Goal: Information Seeking & Learning: Learn about a topic

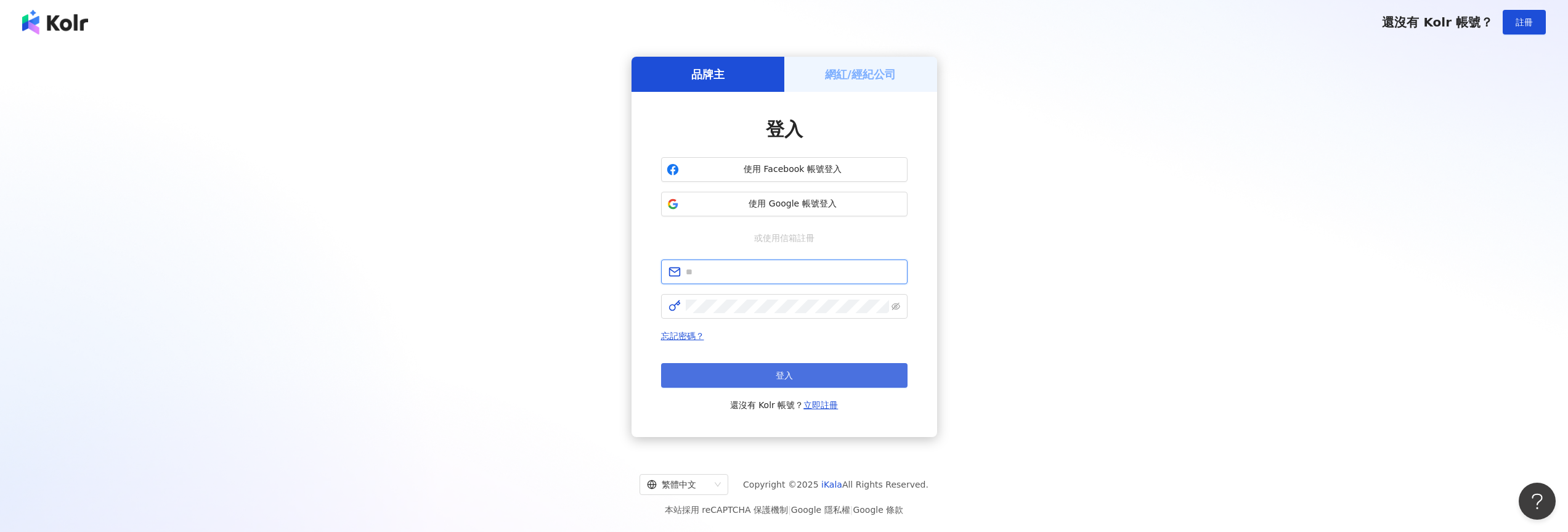
type input "**********"
click at [769, 369] on button "登入" at bounding box center [784, 375] width 247 height 25
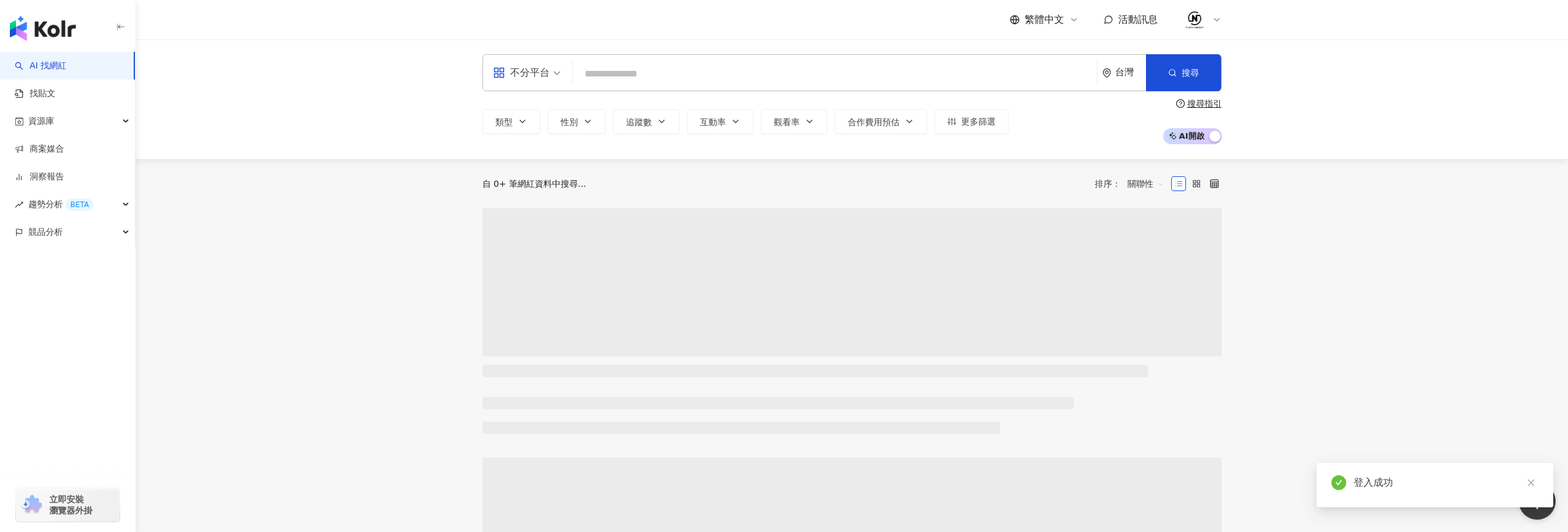
click at [654, 77] on input "search" at bounding box center [834, 74] width 514 height 23
type input "***"
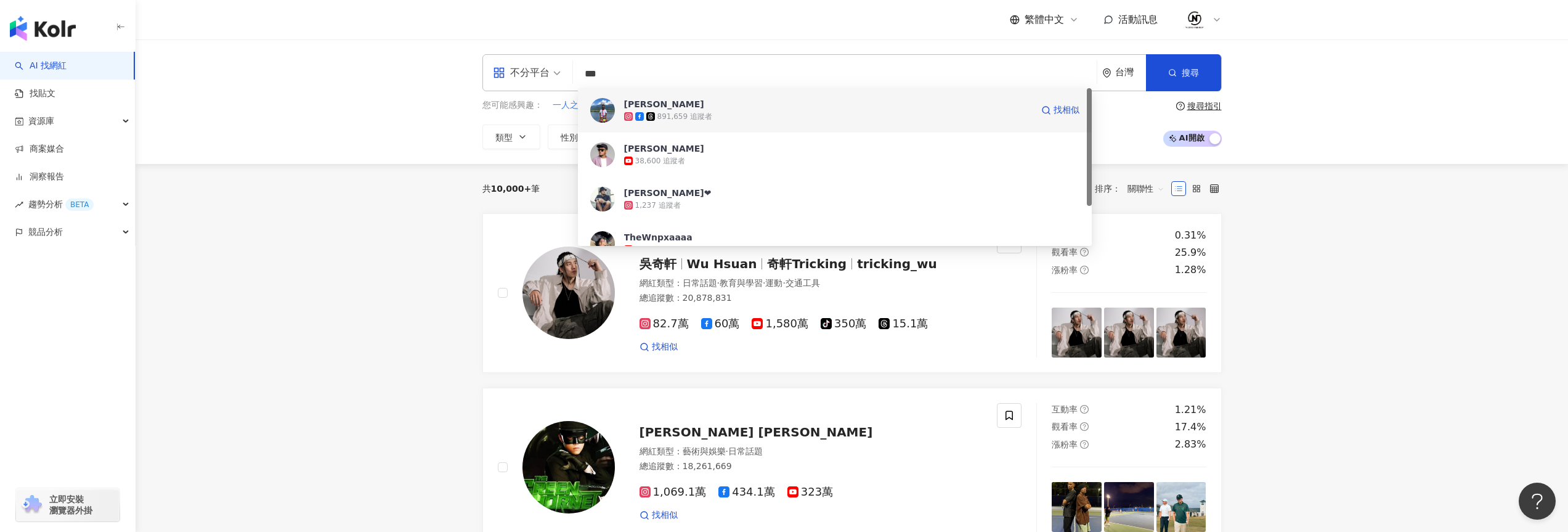
click at [661, 106] on div "[PERSON_NAME]" at bounding box center [663, 104] width 80 height 12
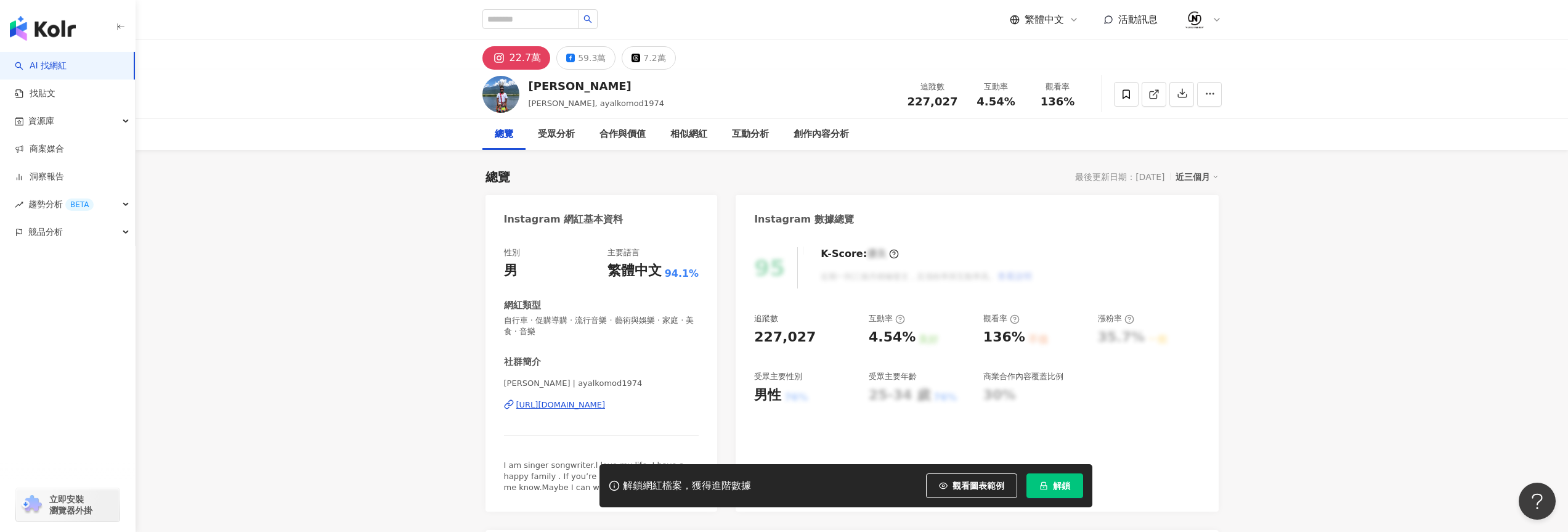
click at [1059, 489] on span "解鎖" at bounding box center [1061, 485] width 17 height 10
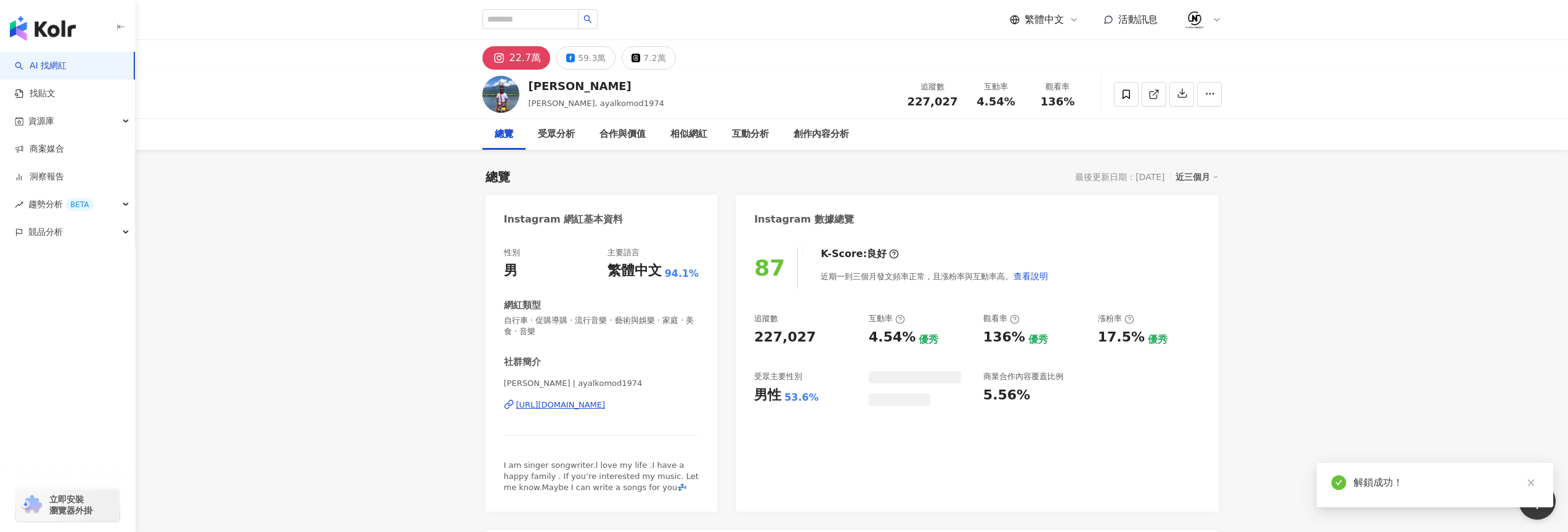
scroll to position [88, 0]
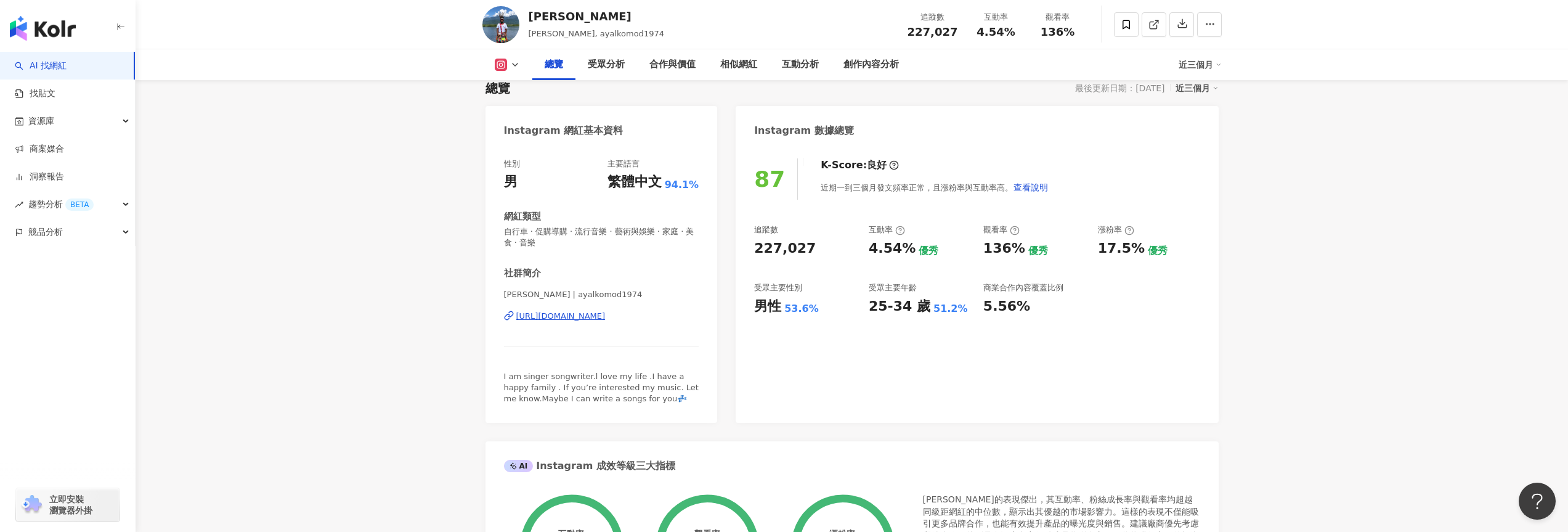
click at [517, 66] on icon at bounding box center [515, 64] width 10 height 10
click at [524, 110] on button "Facebook" at bounding box center [520, 116] width 62 height 17
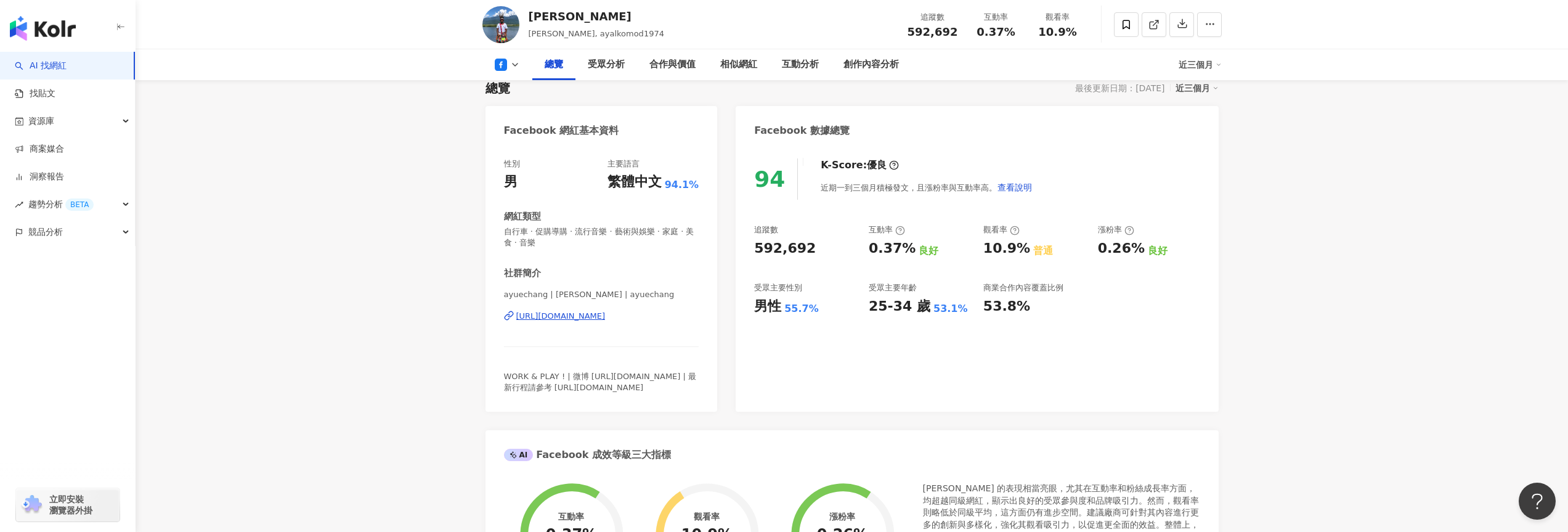
click at [519, 66] on icon at bounding box center [515, 64] width 10 height 10
click at [519, 92] on button "Instagram" at bounding box center [522, 87] width 66 height 17
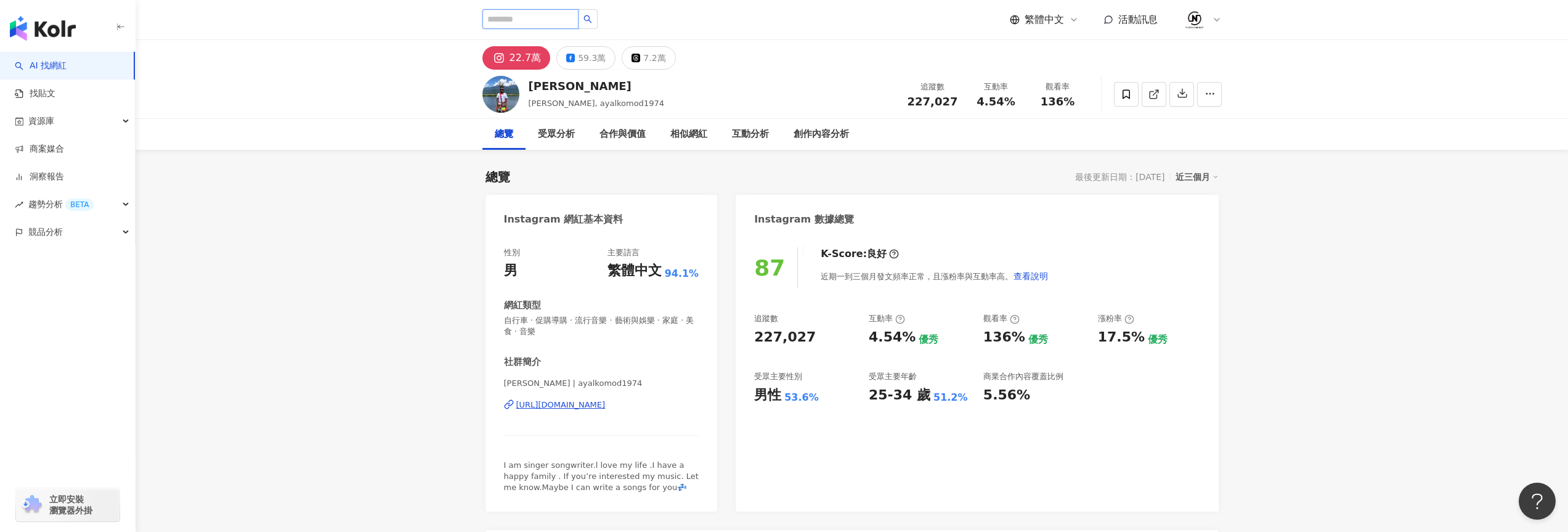
click at [521, 17] on input "search" at bounding box center [530, 19] width 96 height 20
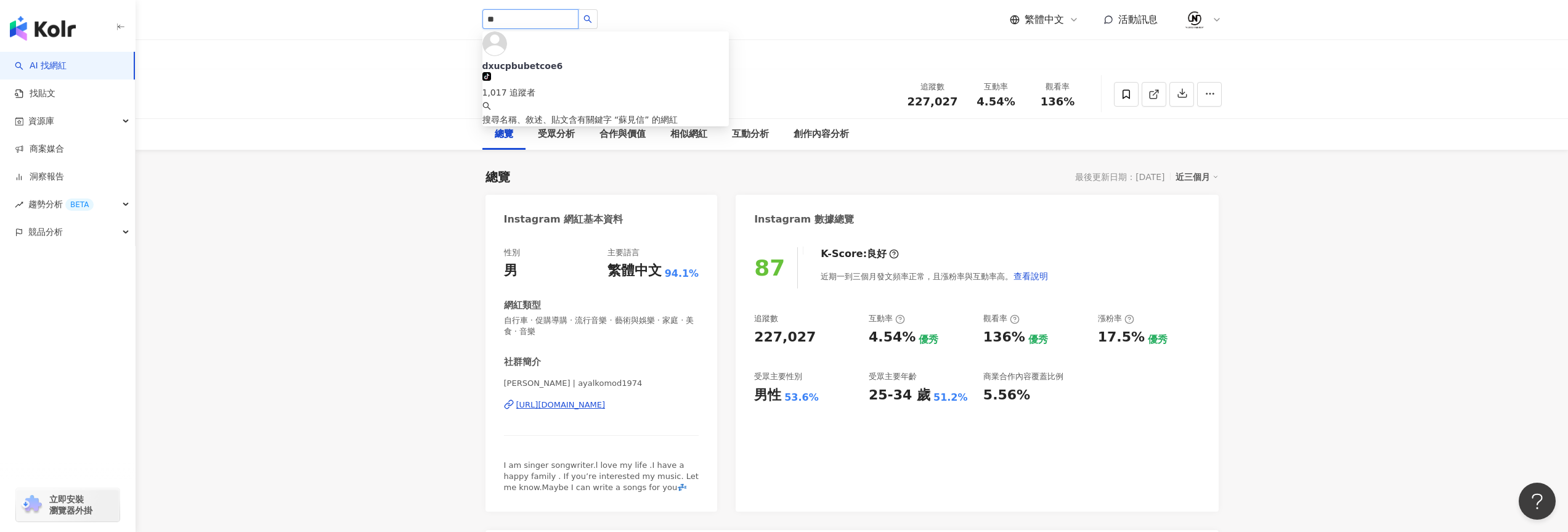
type input "*"
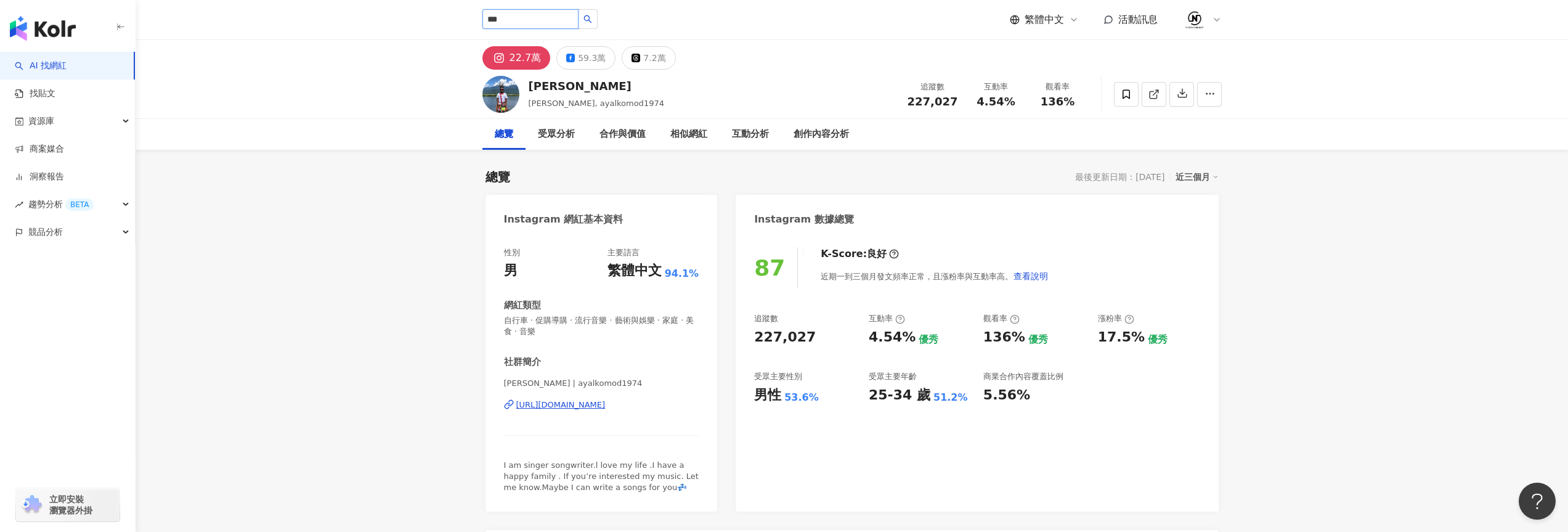
type input "*"
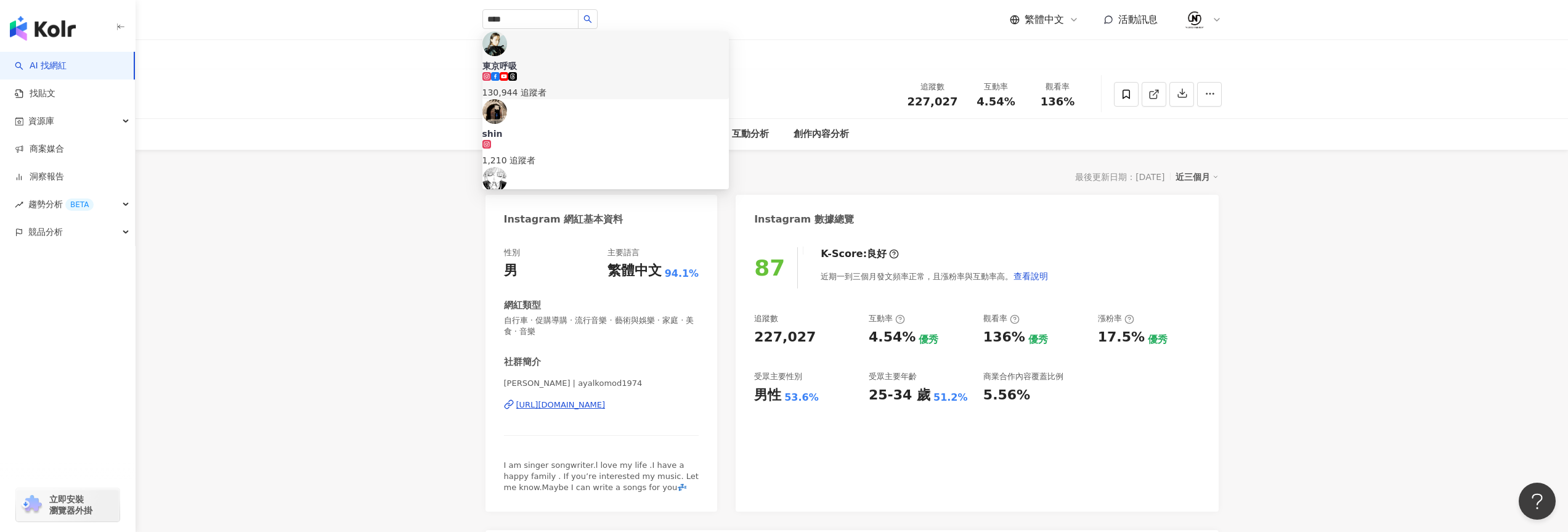
click at [1390, 128] on div "總覽 受眾分析 合作與價值 相似網紅 互動分析 創作內容分析" at bounding box center [852, 134] width 1433 height 31
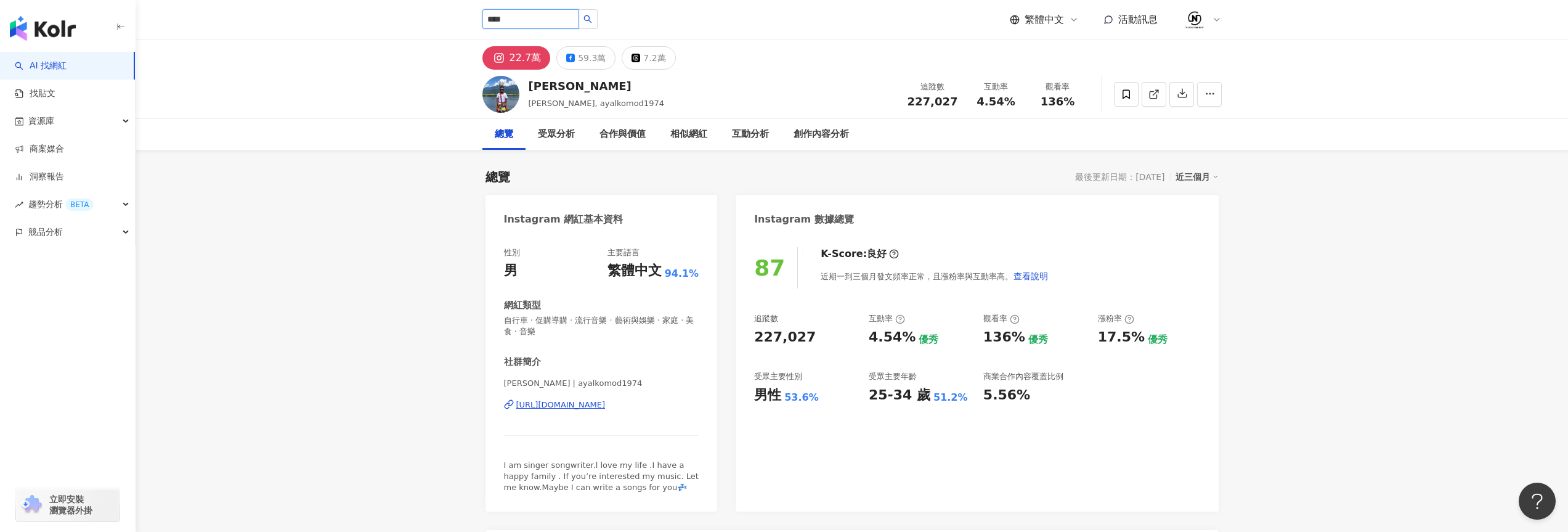
click at [528, 20] on input "****" at bounding box center [530, 19] width 96 height 20
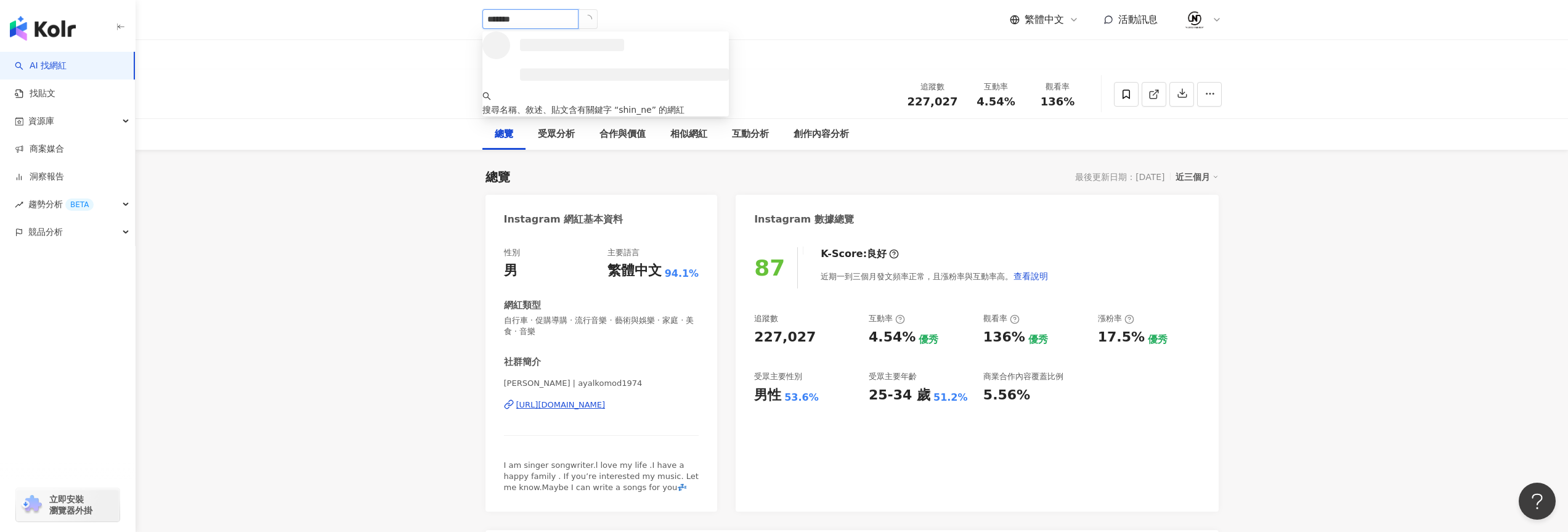
type input "********"
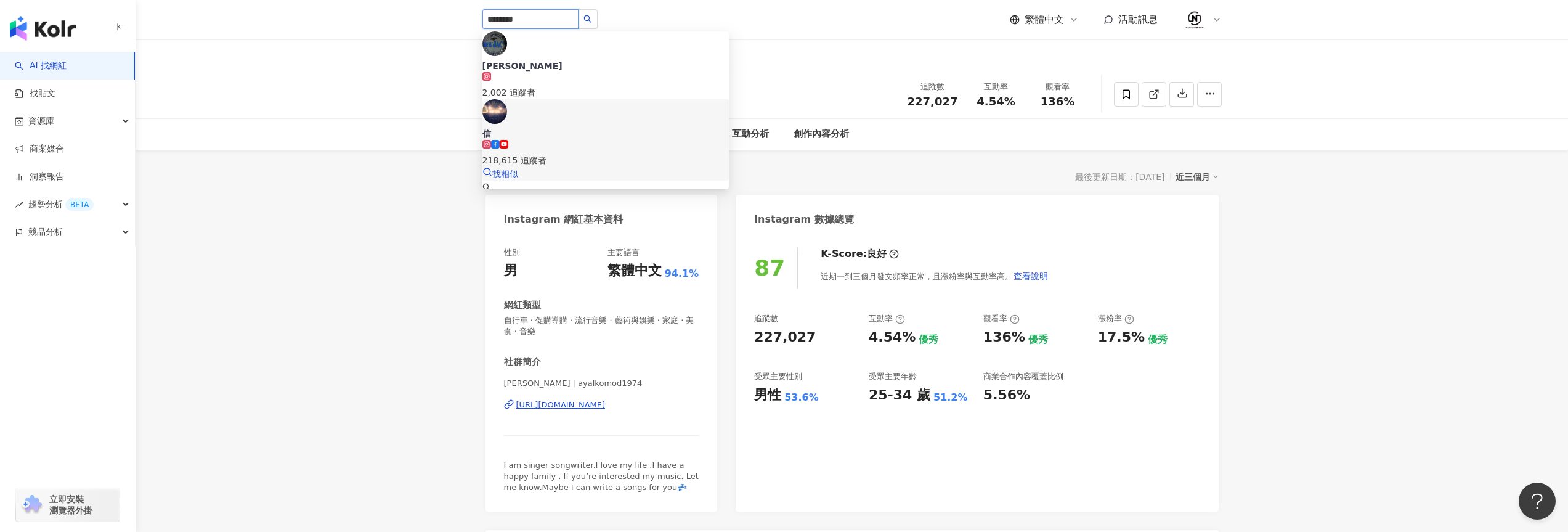
click at [621, 140] on div "218,615 追蹤者" at bounding box center [605, 154] width 247 height 27
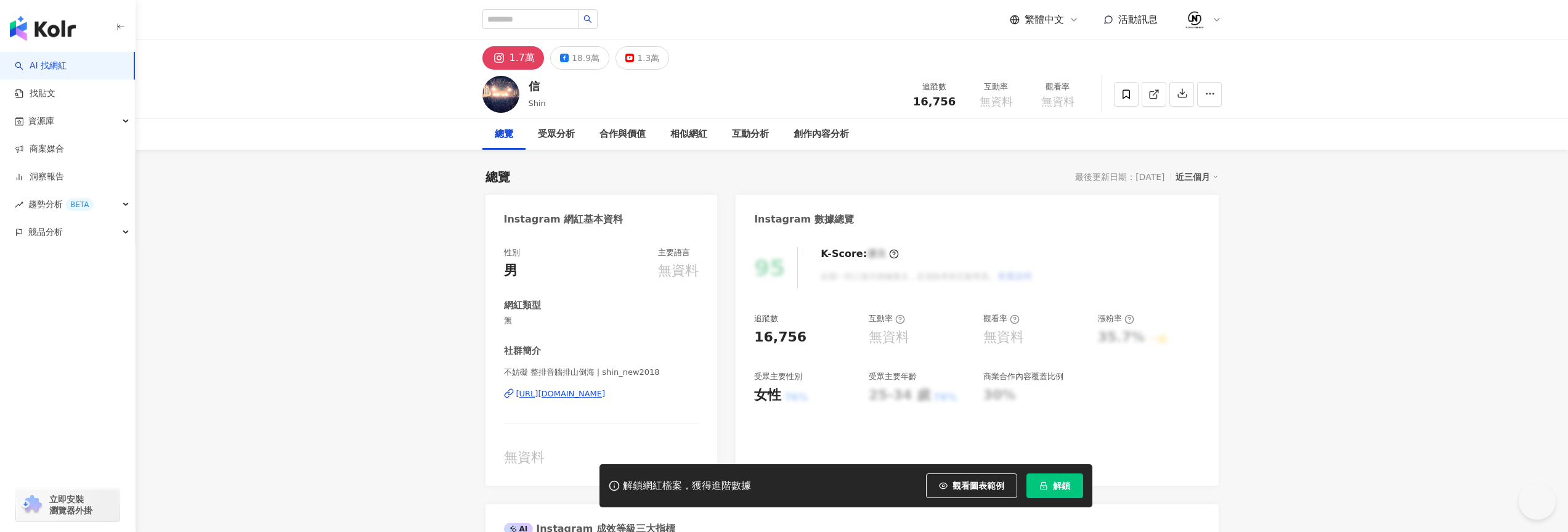
click at [1047, 488] on icon "lock" at bounding box center [1043, 485] width 9 height 9
click at [581, 62] on div "18.9萬" at bounding box center [585, 58] width 28 height 17
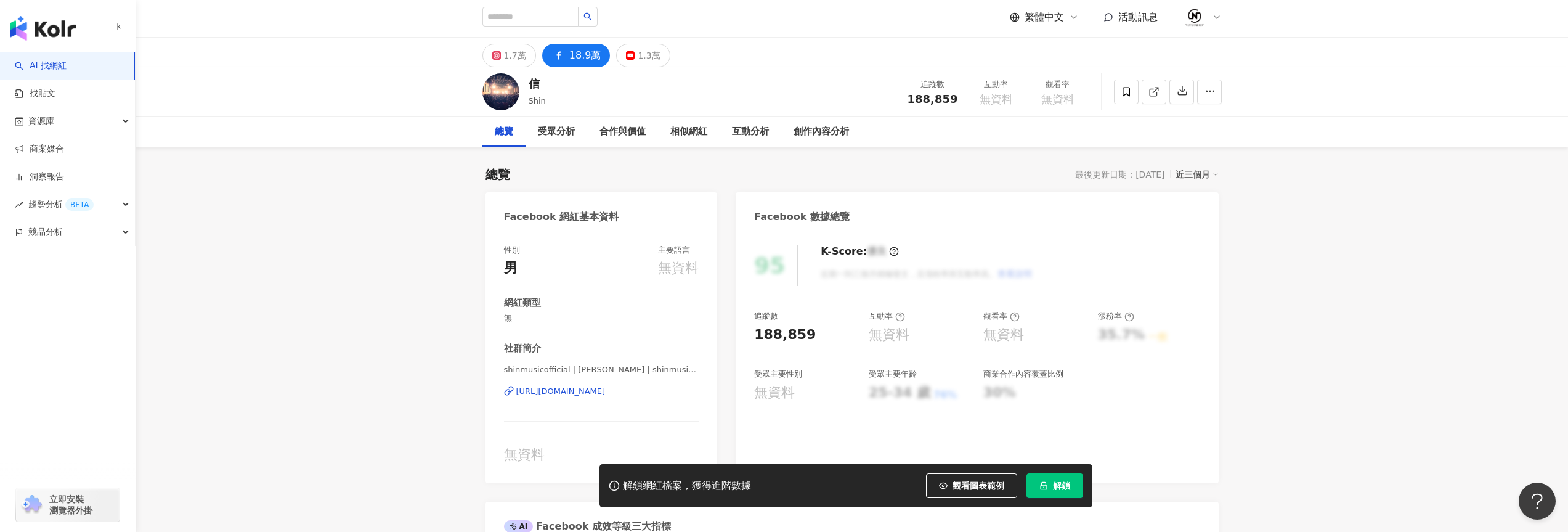
scroll to position [27, 0]
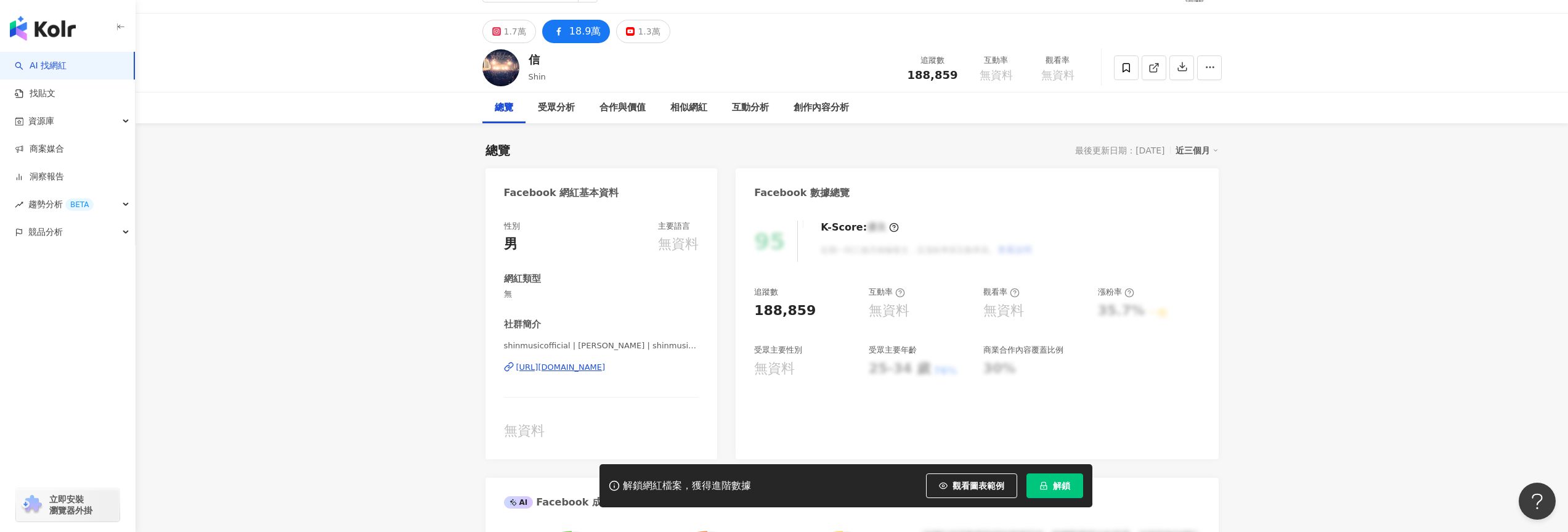
click at [1072, 486] on button "解鎖" at bounding box center [1054, 486] width 57 height 25
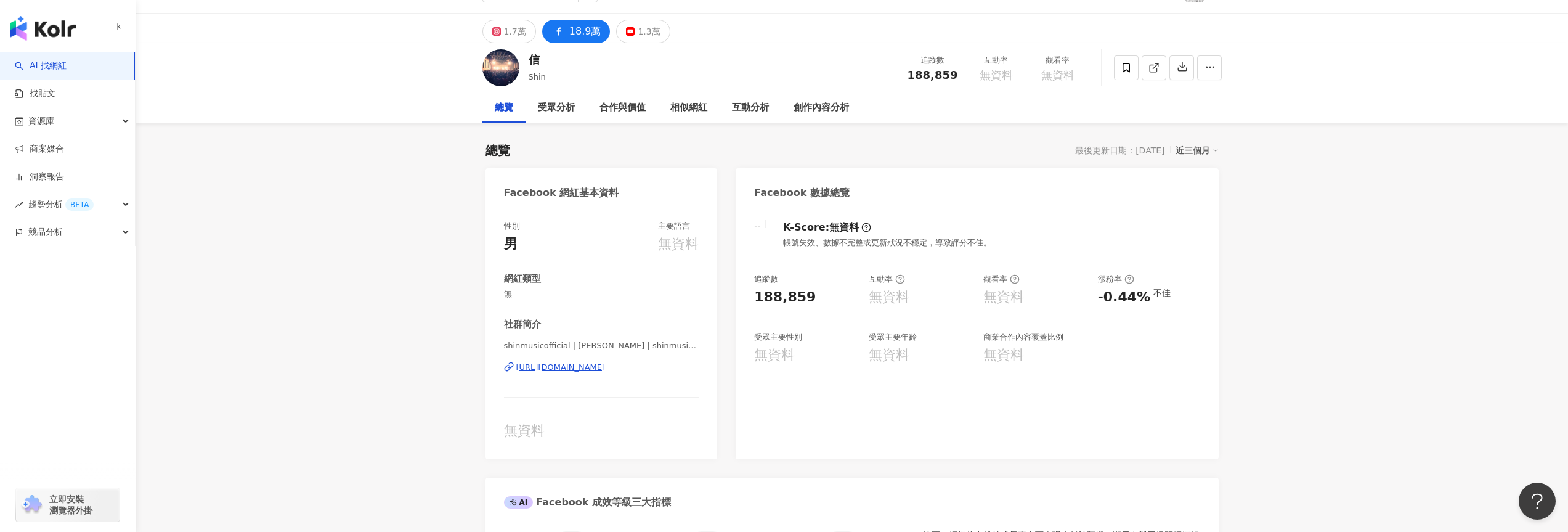
click at [878, 373] on div "-- K-Score : 無資料 帳號失效、數據不完整或更新狀況不穩定，導致評分不佳。 追蹤數 188,859 互動率 無資料 觀看率 無資料 漲粉率 -0.…" at bounding box center [977, 333] width 482 height 251
